Goal: Information Seeking & Learning: Learn about a topic

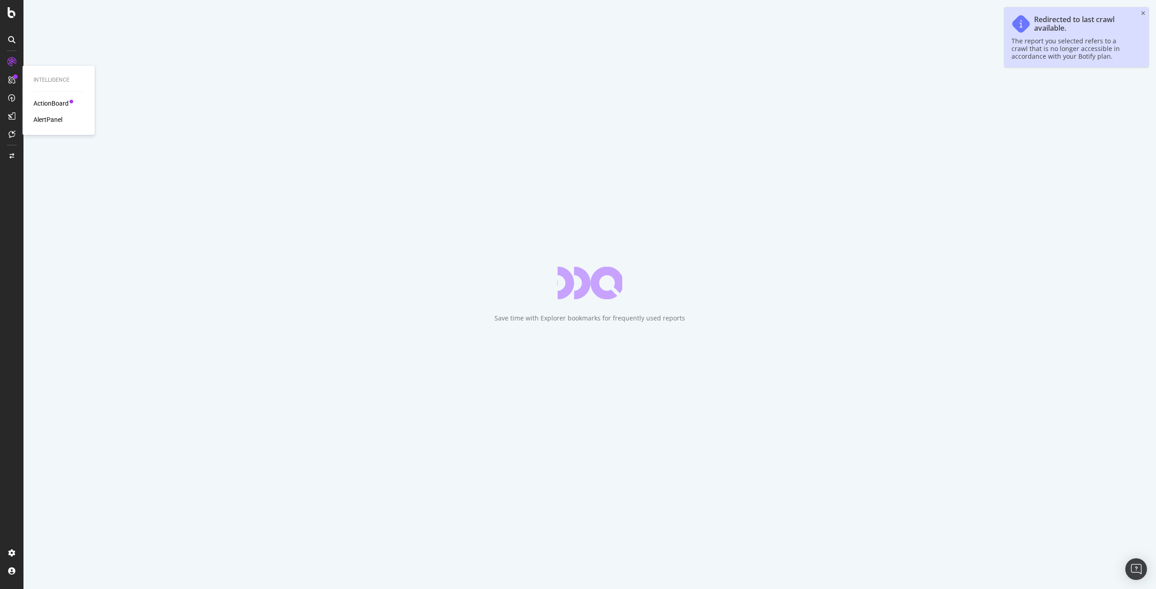
click at [47, 122] on div "AlertPanel" at bounding box center [47, 119] width 29 height 9
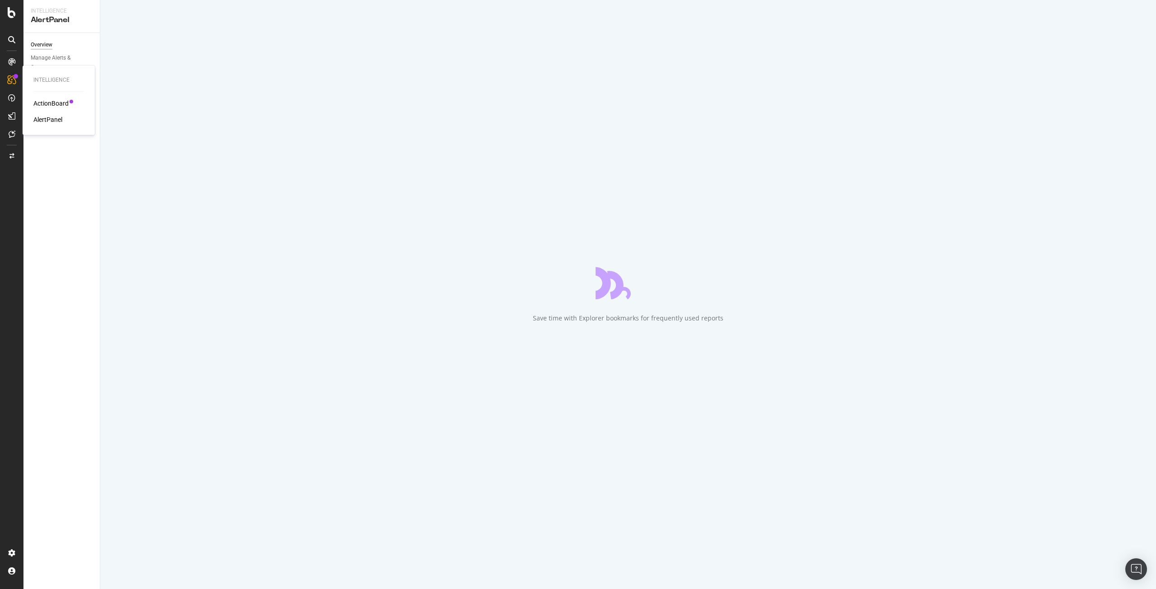
click at [47, 122] on div "AlertPanel" at bounding box center [47, 119] width 29 height 9
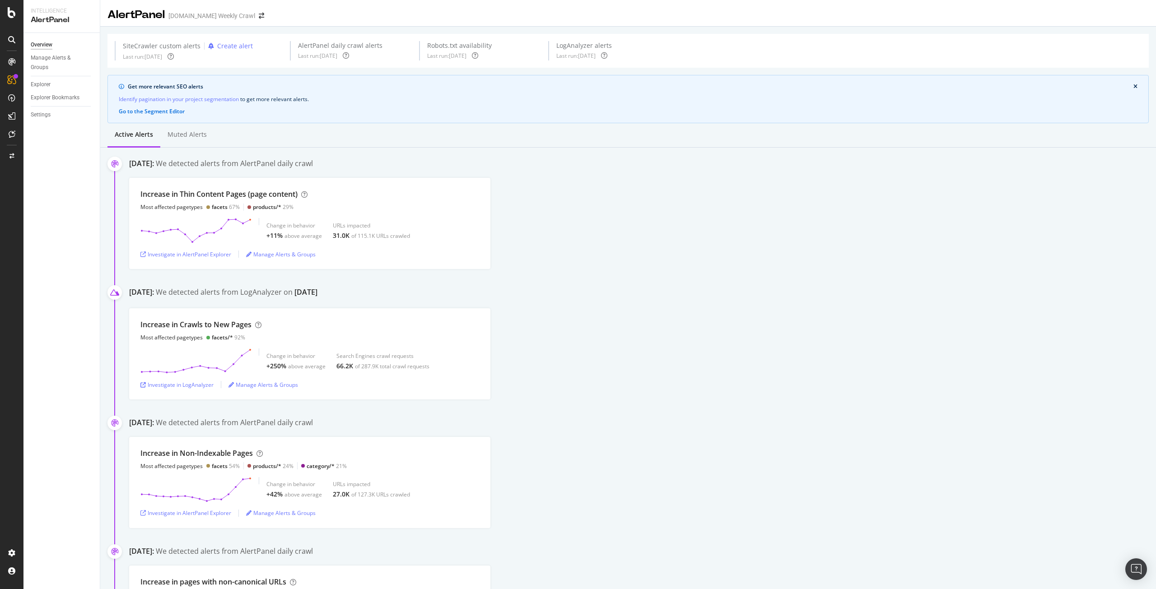
scroll to position [94, 0]
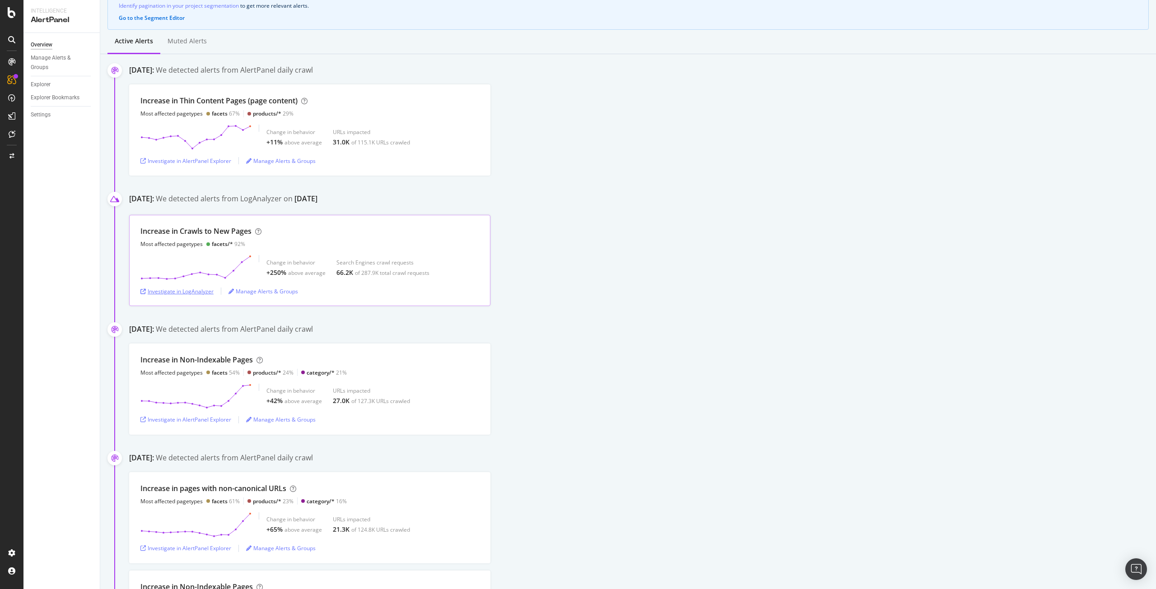
click at [204, 290] on div "Investigate in LogAnalyzer" at bounding box center [176, 292] width 73 height 8
click at [175, 163] on div "Investigate in AlertPanel Explorer" at bounding box center [185, 161] width 91 height 8
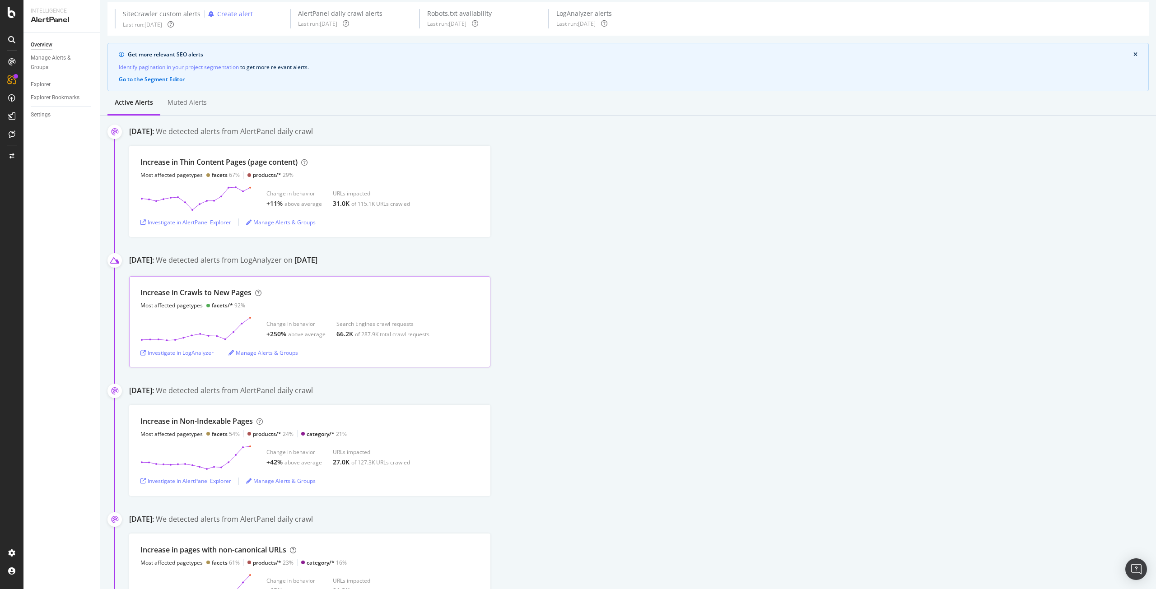
scroll to position [32, 0]
click at [206, 353] on div "Investigate in LogAnalyzer" at bounding box center [176, 354] width 73 height 8
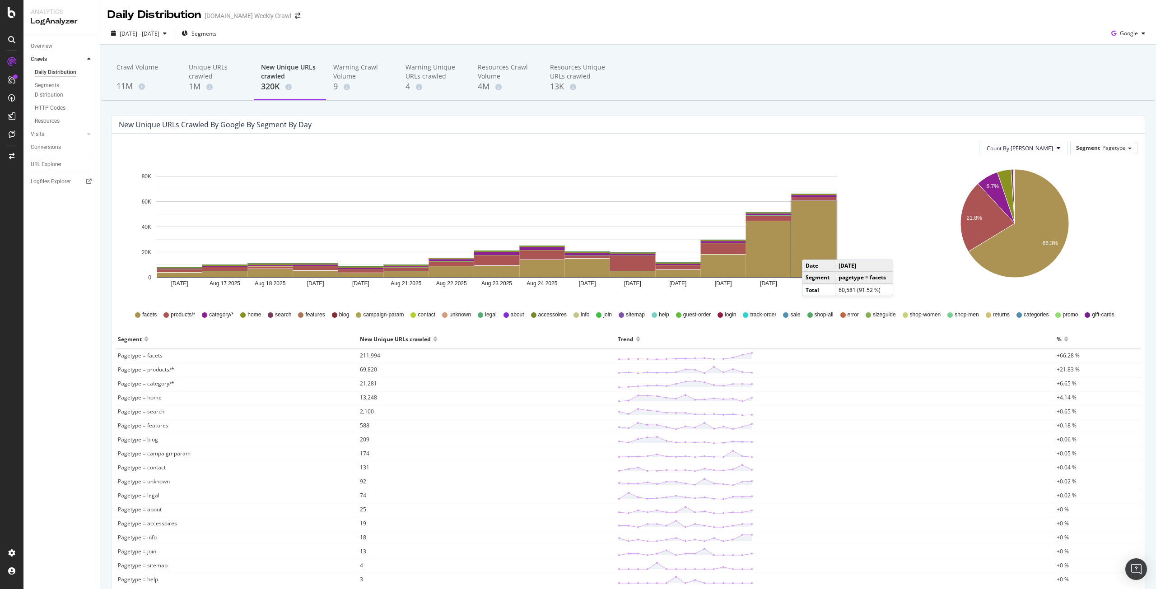
click at [811, 251] on rect "A chart." at bounding box center [814, 239] width 45 height 76
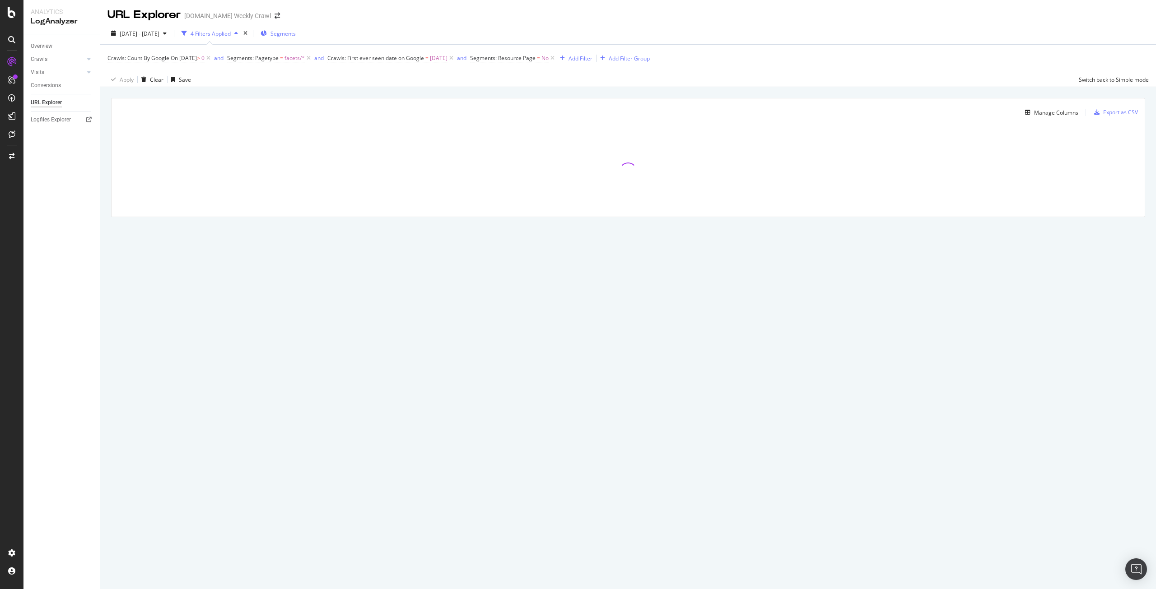
click at [296, 34] on span "Segments" at bounding box center [283, 34] width 25 height 8
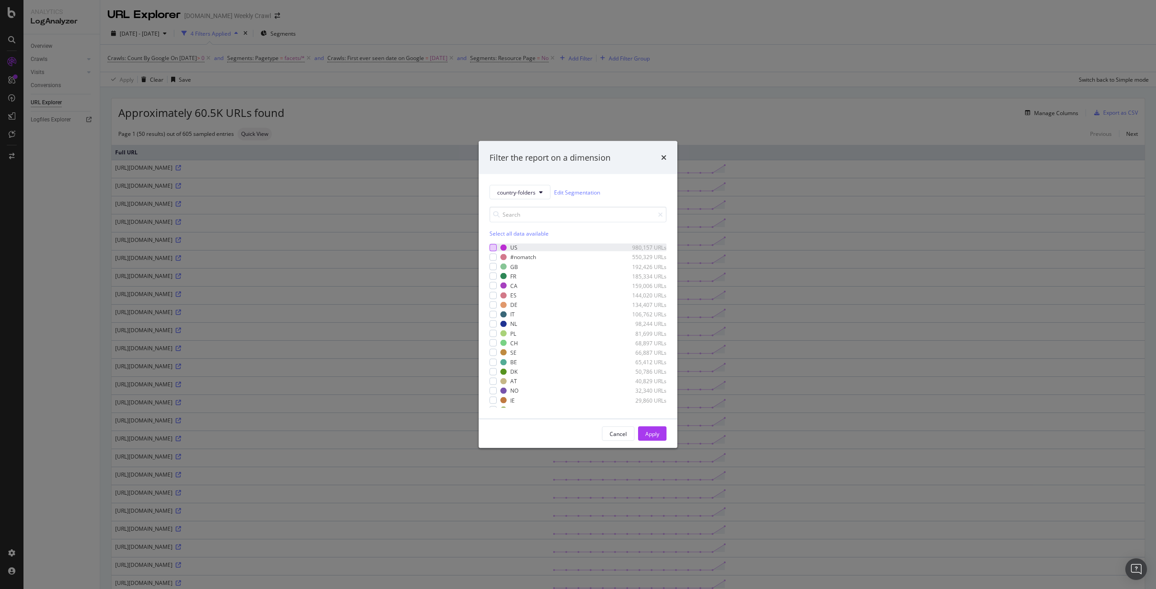
click at [491, 245] on div "modal" at bounding box center [493, 247] width 7 height 7
click at [657, 430] on div "Apply" at bounding box center [652, 434] width 14 height 8
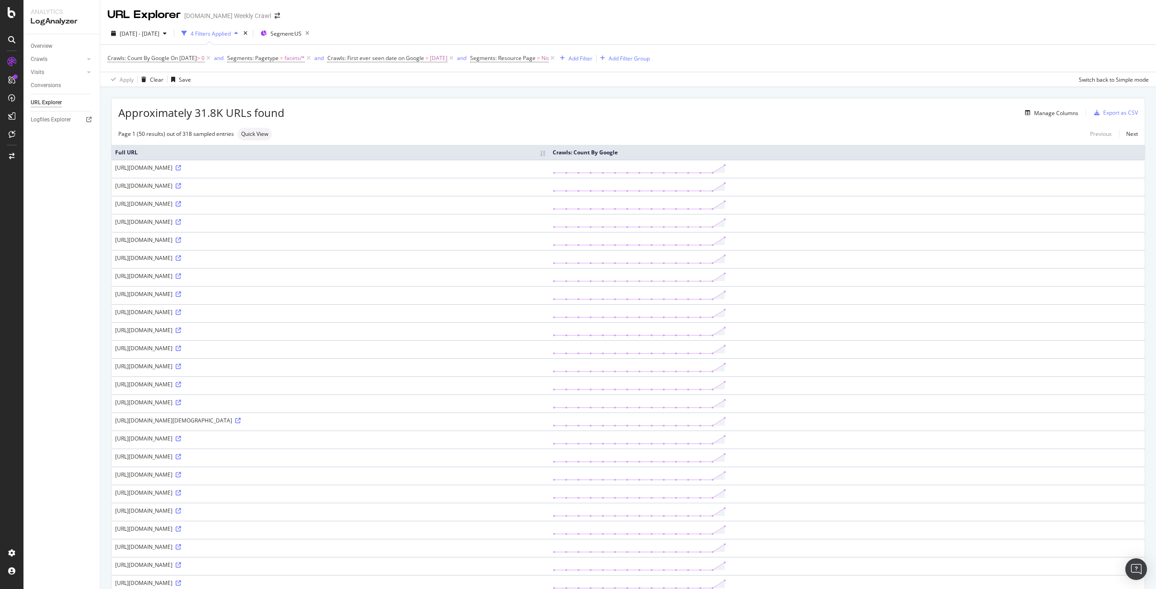
click at [1008, 13] on div "URL Explorer levi.com Weekly Crawl" at bounding box center [628, 11] width 1056 height 23
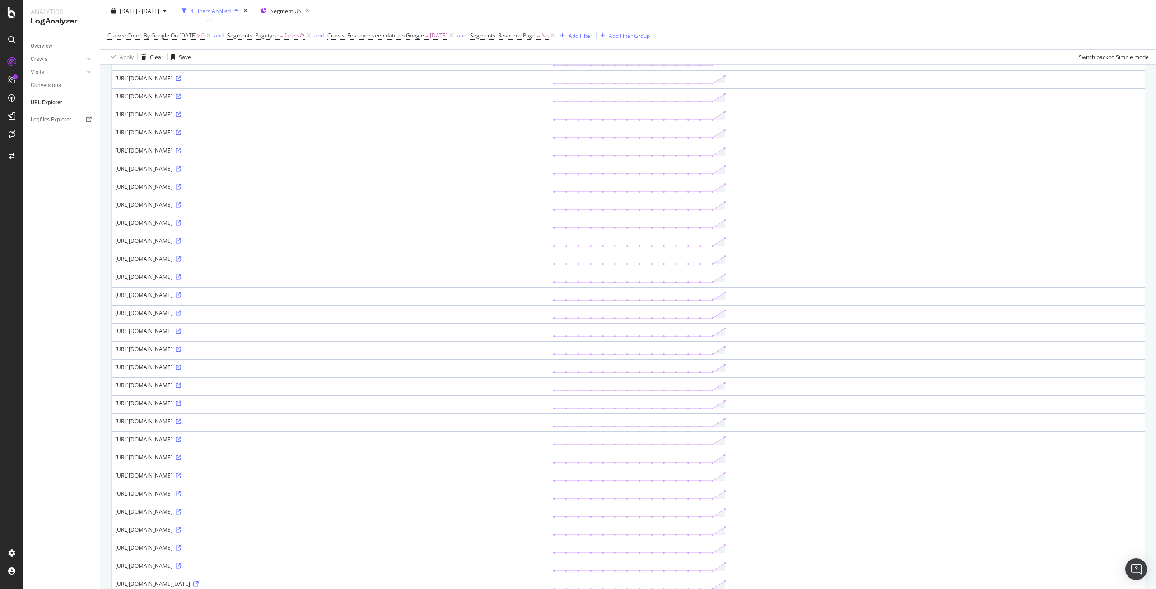
scroll to position [523, 0]
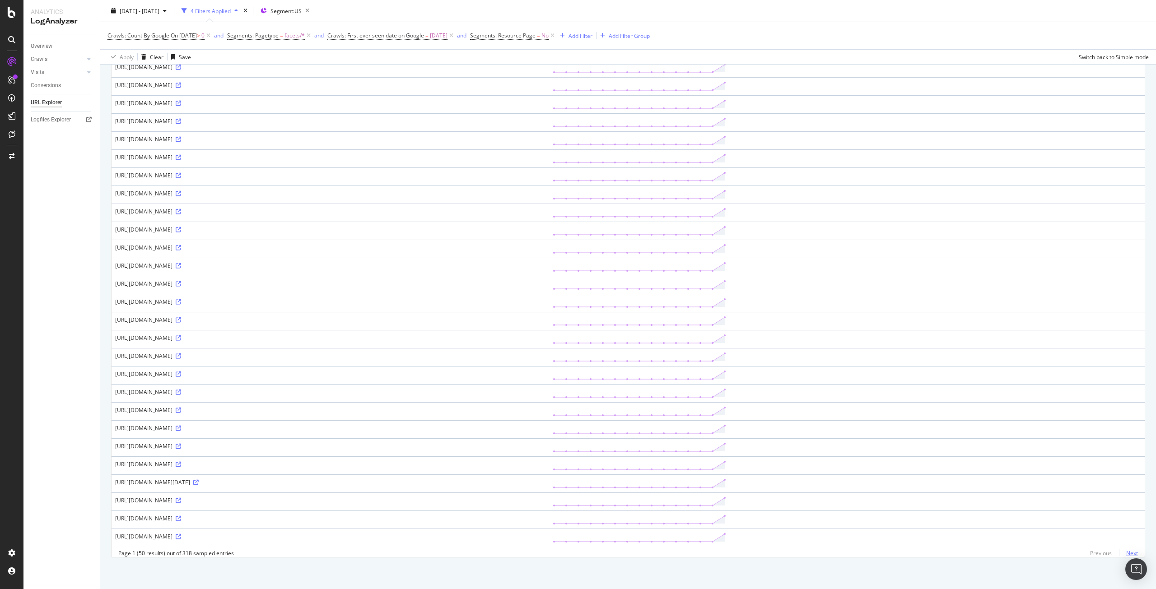
click at [1130, 554] on link "Next" at bounding box center [1128, 553] width 19 height 13
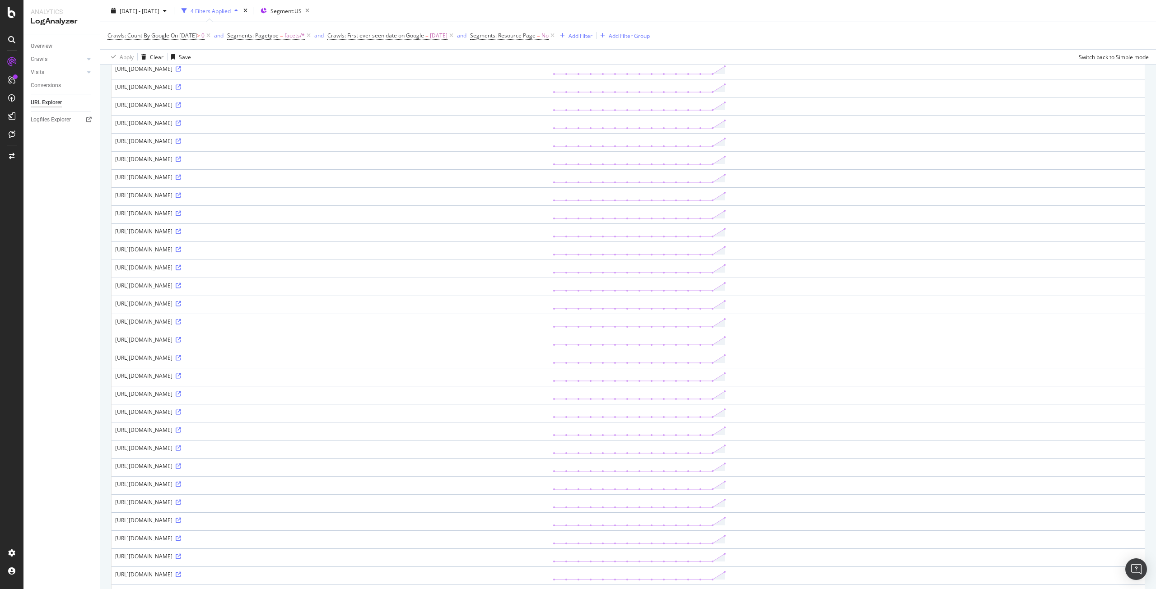
scroll to position [0, 0]
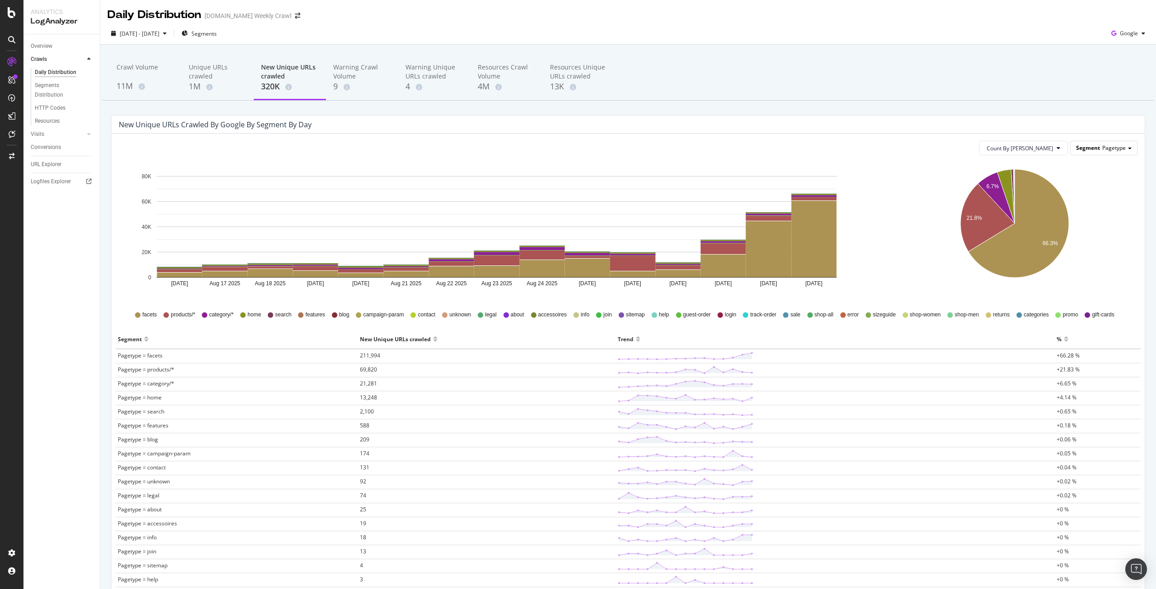
click at [1103, 146] on span "Pagetype" at bounding box center [1114, 148] width 23 height 8
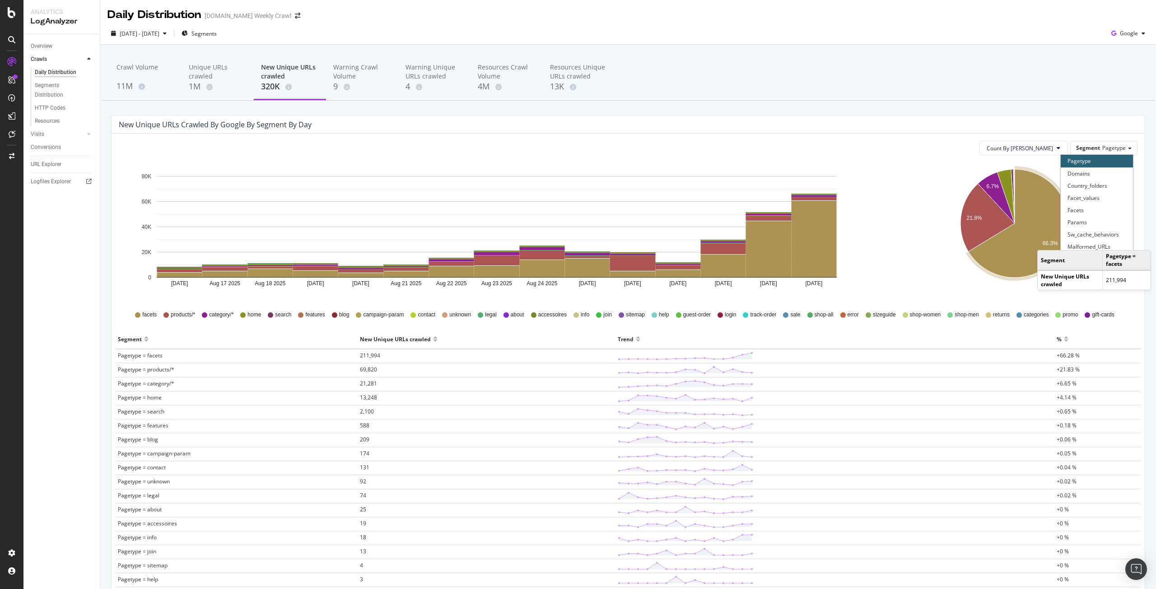
click at [1043, 241] on text "66.3%" at bounding box center [1050, 244] width 15 height 6
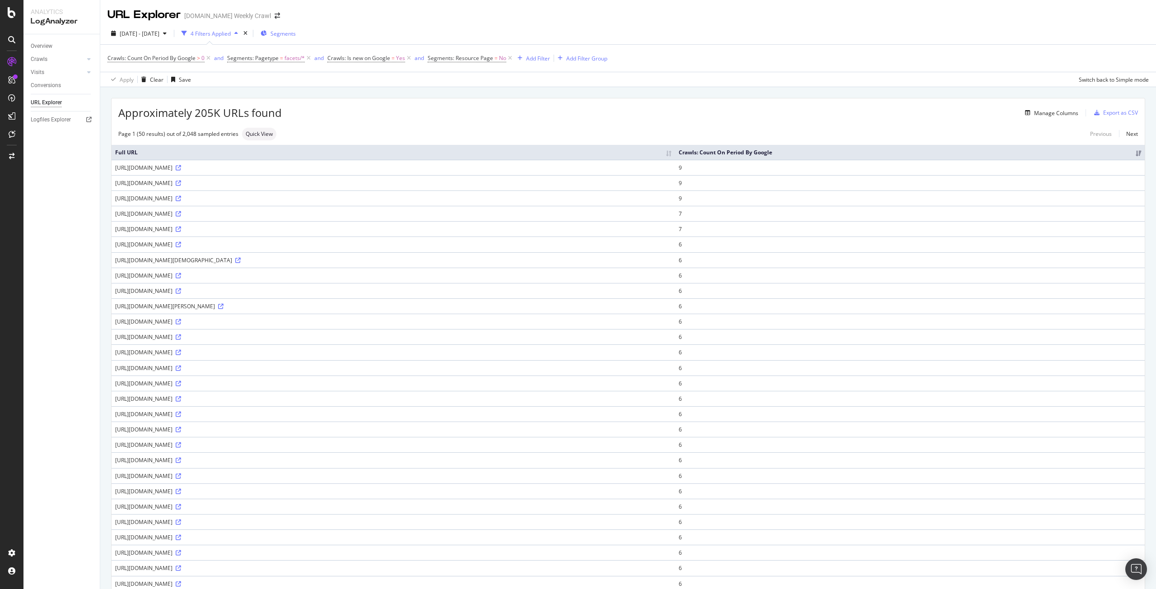
click at [267, 34] on icon "button" at bounding box center [264, 33] width 6 height 5
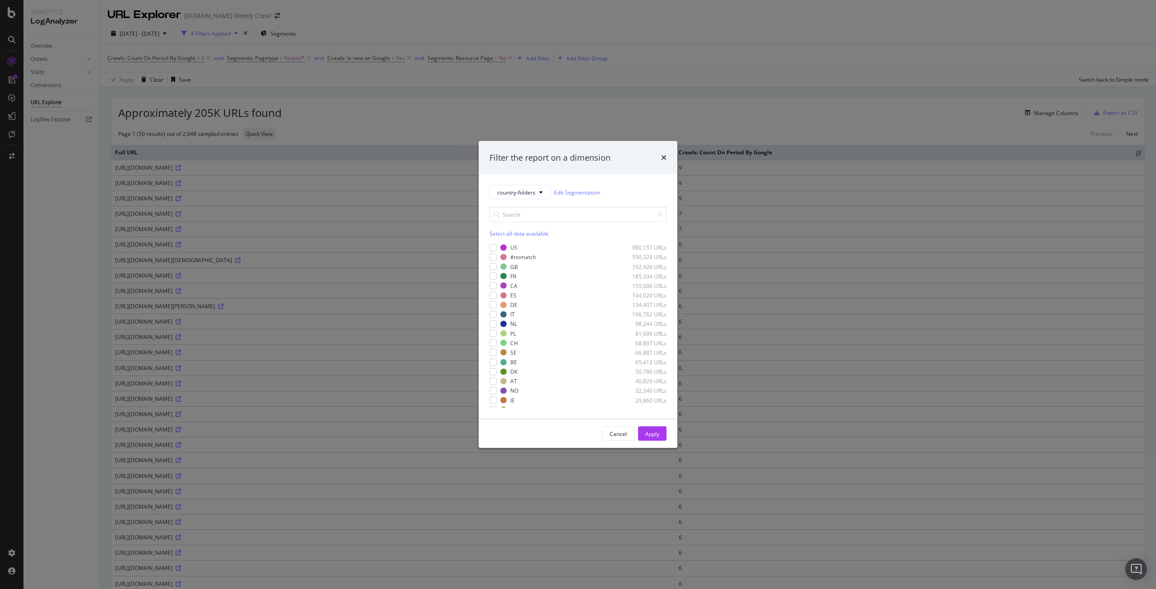
click at [455, 68] on div "Filter the report on a dimension country-folders Edit Segmentation Select all d…" at bounding box center [578, 294] width 1156 height 589
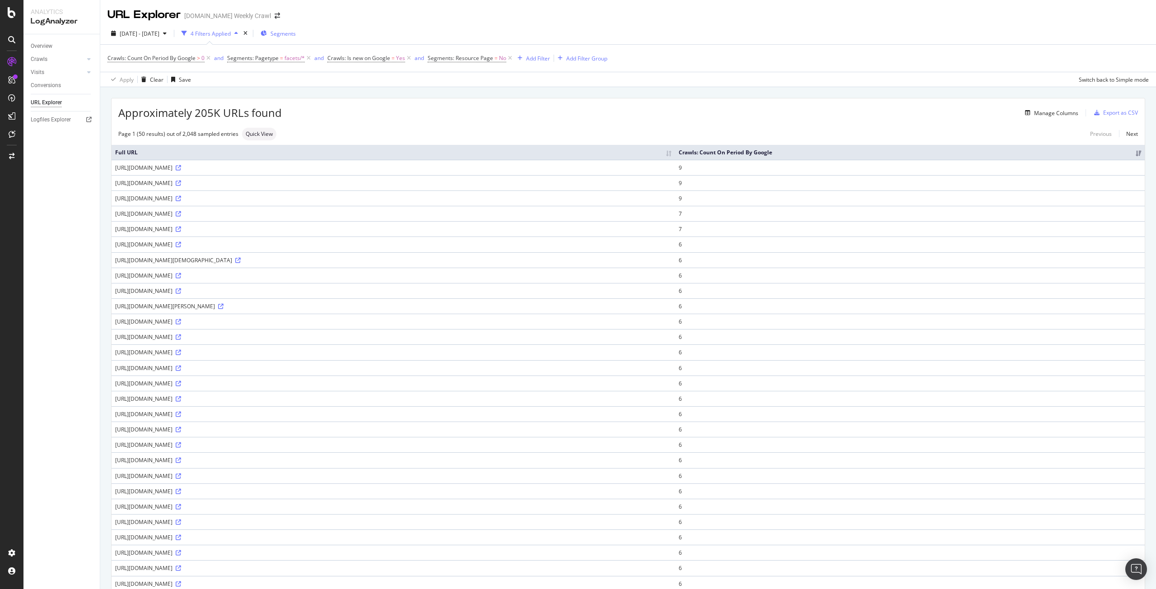
click at [295, 35] on div "Segments" at bounding box center [278, 34] width 35 height 8
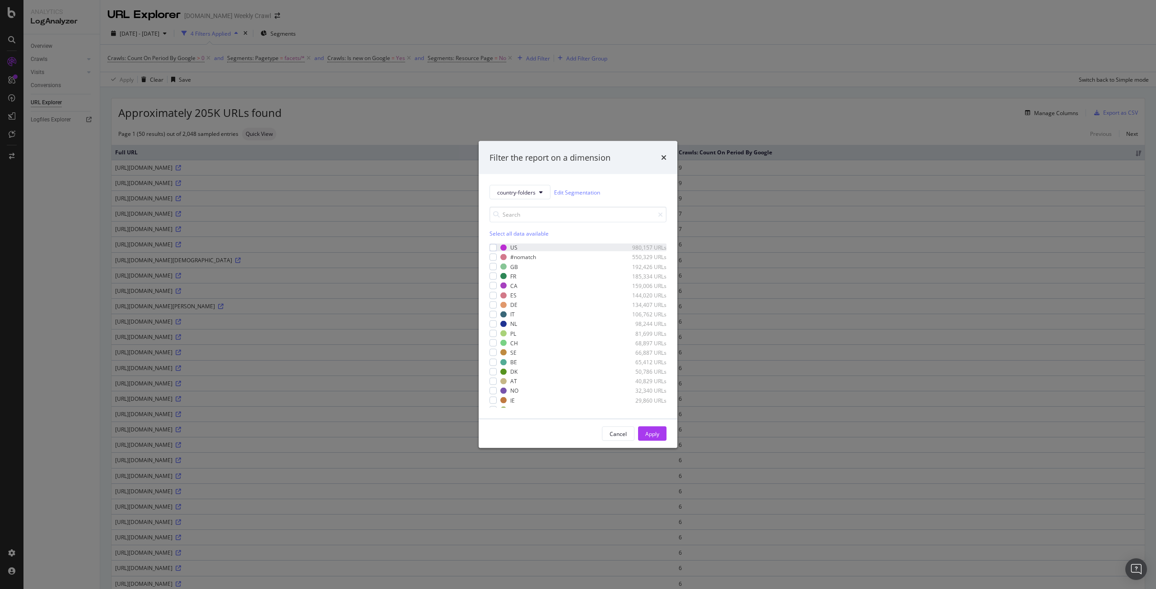
click at [500, 248] on div "US 980,157 URLs" at bounding box center [578, 248] width 177 height 8
click at [651, 434] on div "Apply" at bounding box center [652, 434] width 14 height 8
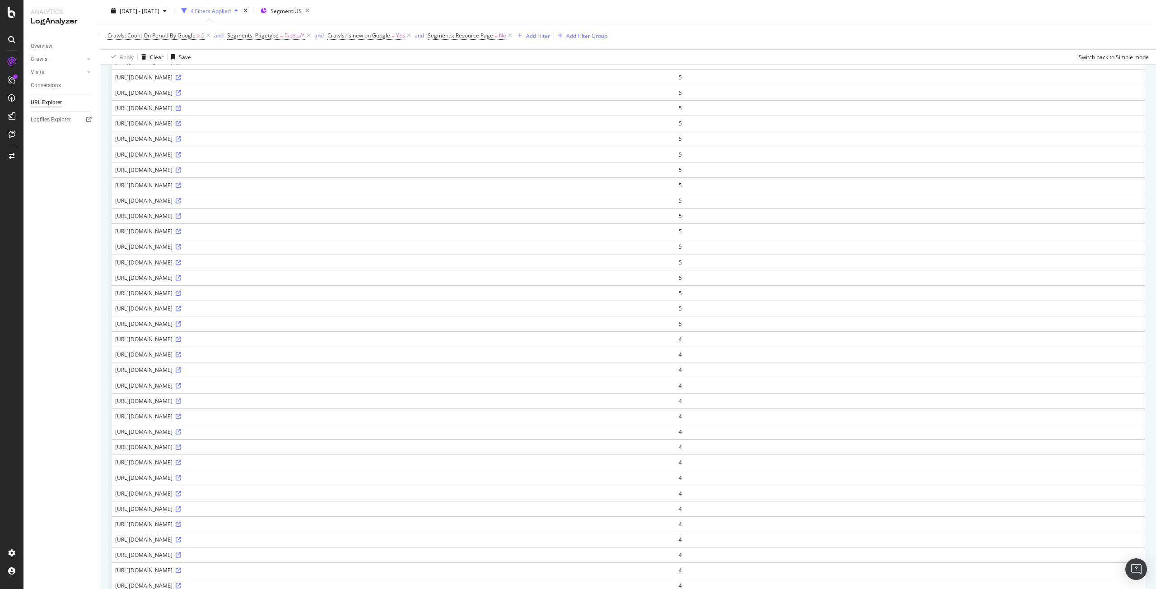
scroll to position [331, 0]
click at [635, 383] on td "https://www.levi.com/US/en_US/clothing/levi%27s%C2%AE%20select%20styles%20promo…" at bounding box center [394, 376] width 564 height 15
click at [181, 380] on link at bounding box center [177, 377] width 7 height 8
